Goal: Find specific page/section

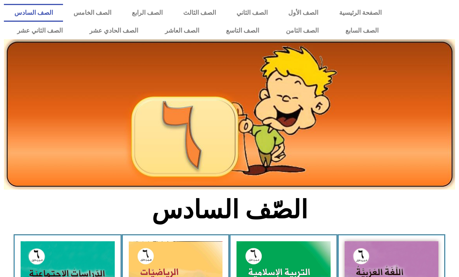
scroll to position [224, 0]
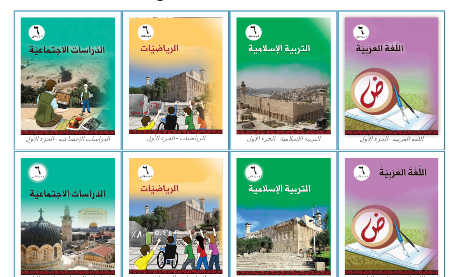
click at [400, 95] on img at bounding box center [392, 77] width 94 height 118
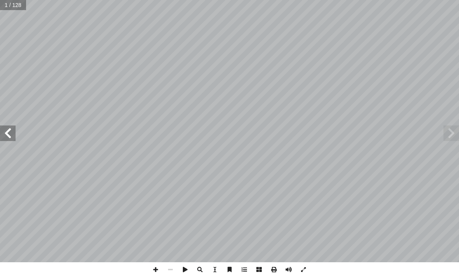
click at [4, 134] on span at bounding box center [8, 134] width 16 height 16
click at [3, 130] on span at bounding box center [8, 134] width 16 height 16
click at [11, 131] on span at bounding box center [8, 134] width 16 height 16
click at [13, 135] on span at bounding box center [8, 134] width 16 height 16
click at [11, 133] on span at bounding box center [8, 134] width 16 height 16
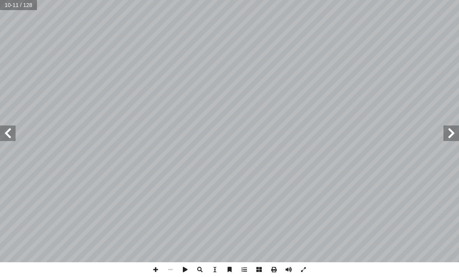
click at [11, 129] on span at bounding box center [8, 134] width 16 height 16
click at [8, 133] on span at bounding box center [8, 134] width 16 height 16
click at [7, 139] on span at bounding box center [8, 134] width 16 height 16
click at [456, 133] on span at bounding box center [452, 134] width 16 height 16
click at [447, 130] on span at bounding box center [452, 134] width 16 height 16
